Goal: Use online tool/utility: Utilize a website feature to perform a specific function

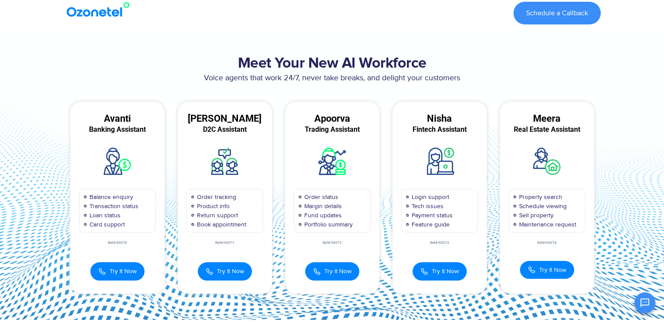
click at [290, 65] on h2 "Meet Your New AI Workforce" at bounding box center [332, 63] width 537 height 17
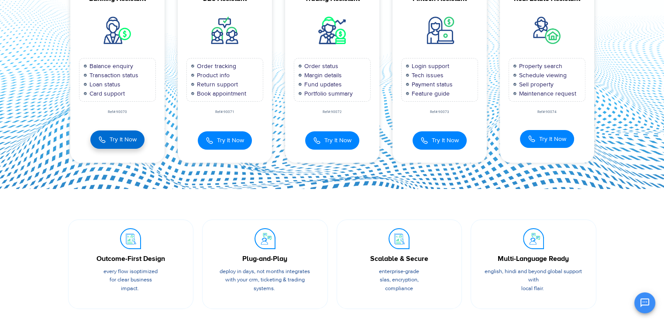
scroll to position [87, 0]
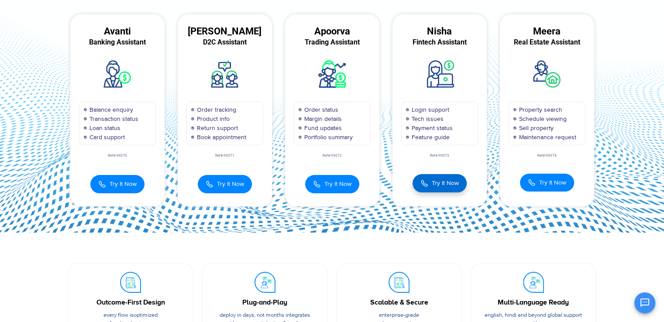
click at [447, 192] on div "Try It Now Fintech Assistant Nisha 00:00:00 Number Pad × 1 2 3" at bounding box center [439, 179] width 94 height 27
click at [452, 187] on button "Try It Now" at bounding box center [439, 183] width 54 height 18
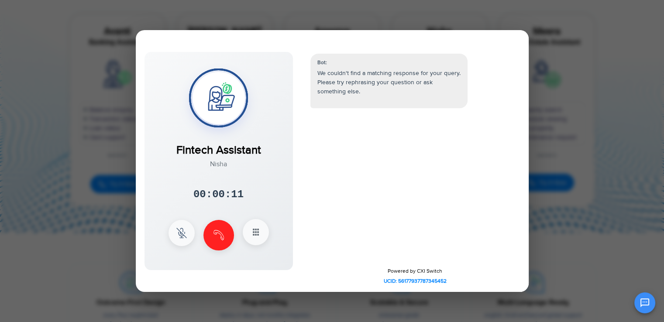
click at [251, 231] on icon at bounding box center [256, 232] width 10 height 10
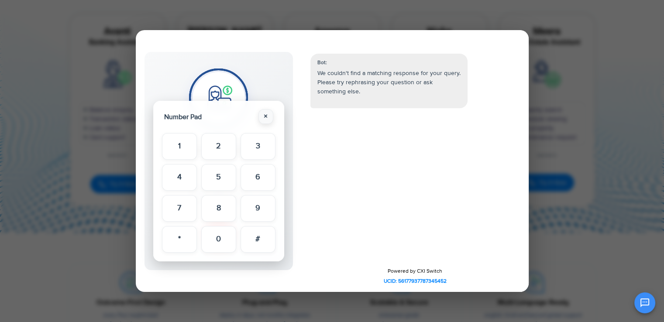
click at [268, 116] on button "×" at bounding box center [265, 116] width 15 height 15
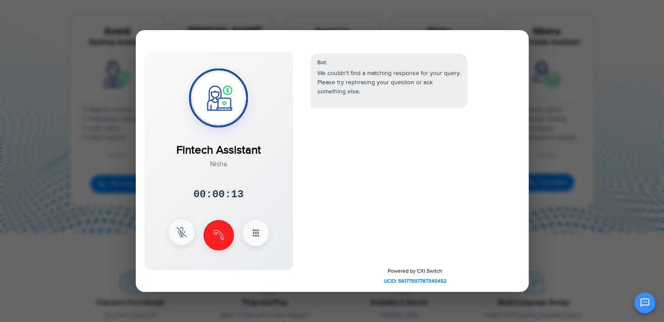
click at [183, 238] on button at bounding box center [181, 232] width 26 height 26
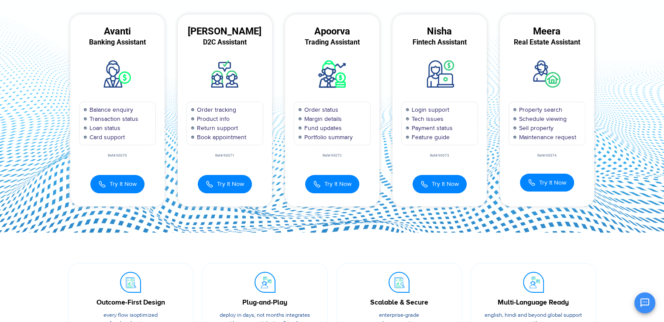
scroll to position [58, 0]
click at [219, 247] on section "Outcome-First Design Every flow is optimized for clear business impact. Plug-an…" at bounding box center [332, 305] width 664 height 144
click at [426, 181] on img at bounding box center [424, 183] width 8 height 10
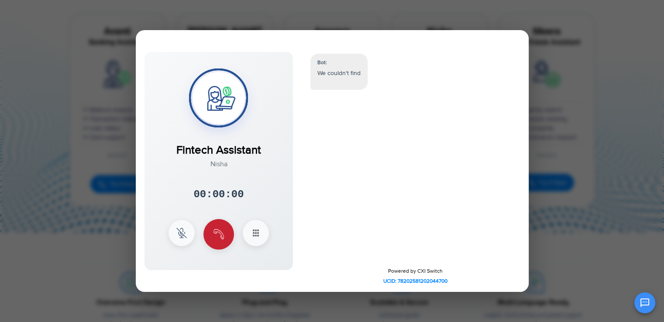
click at [213, 239] on img at bounding box center [218, 234] width 10 height 10
